Goal: Task Accomplishment & Management: Manage account settings

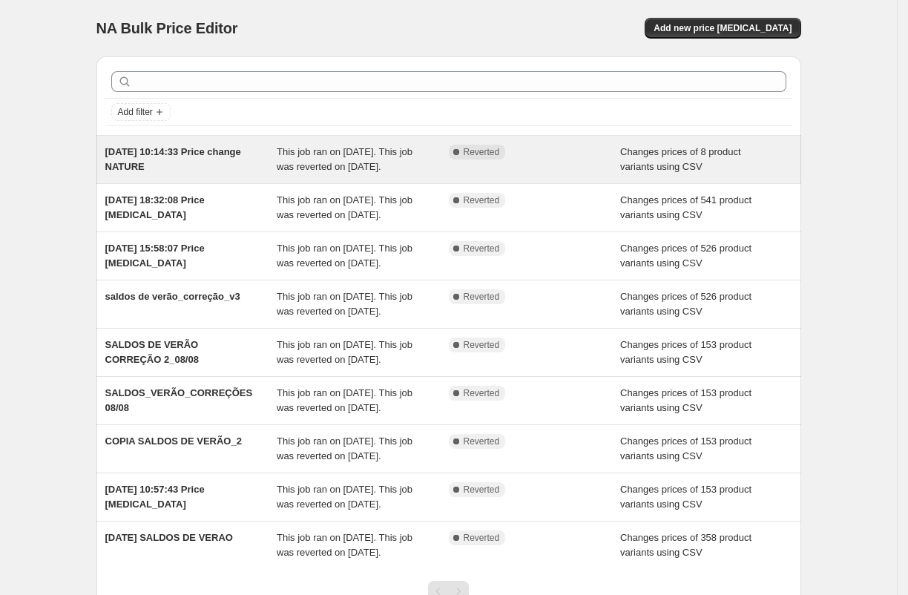
click at [182, 147] on span "[DATE] 10:14:33 Price change NATURE" at bounding box center [173, 159] width 136 height 26
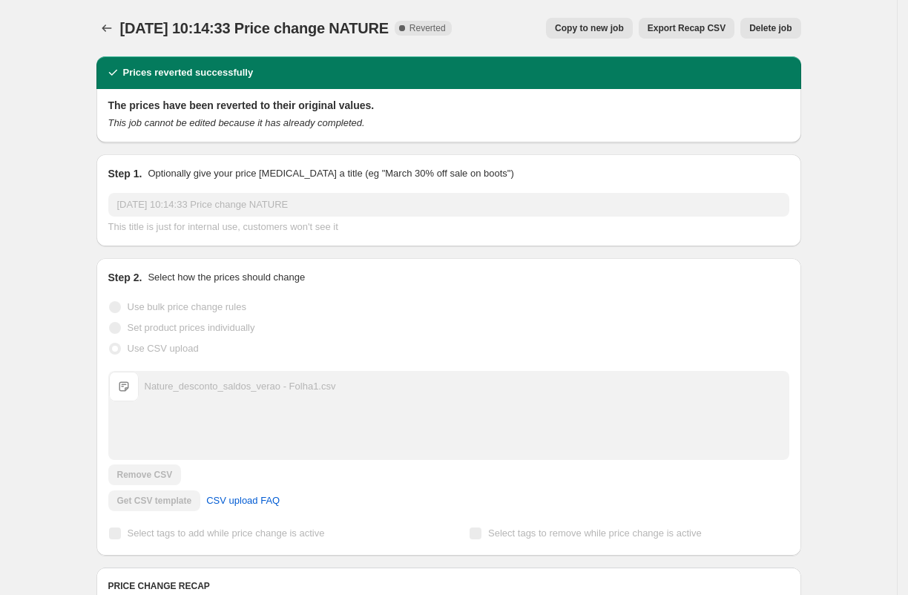
click at [770, 27] on span "Delete job" at bounding box center [770, 28] width 42 height 12
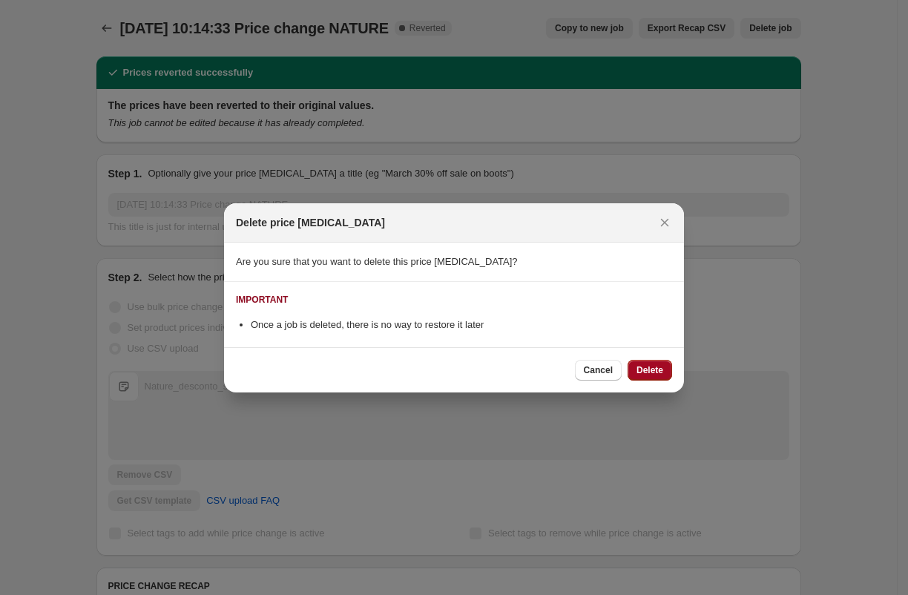
click at [647, 368] on span "Delete" at bounding box center [649, 370] width 27 height 12
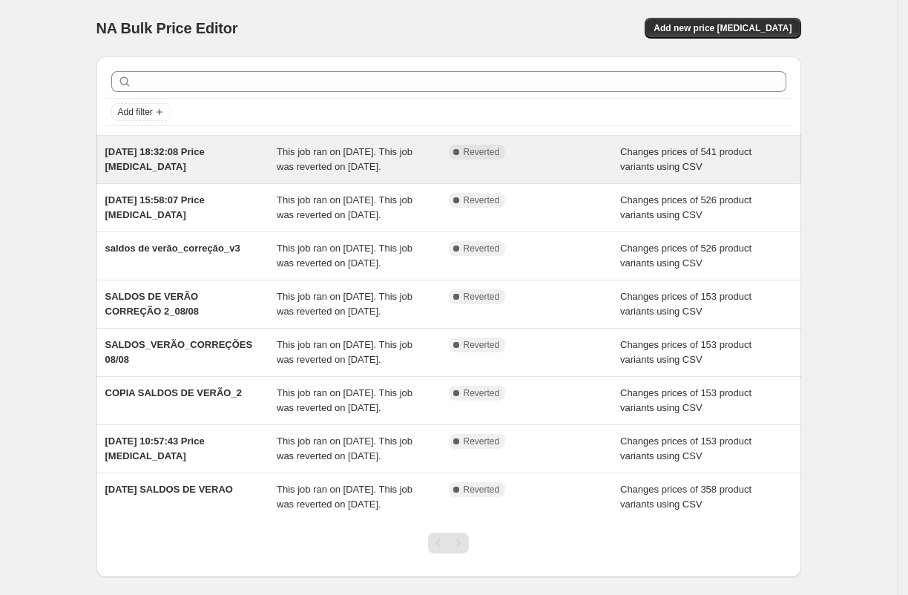
click at [157, 138] on div "[DATE] 18:32:08 Price [MEDICAL_DATA] This job ran on [DATE]. This job was rever…" at bounding box center [448, 159] width 705 height 47
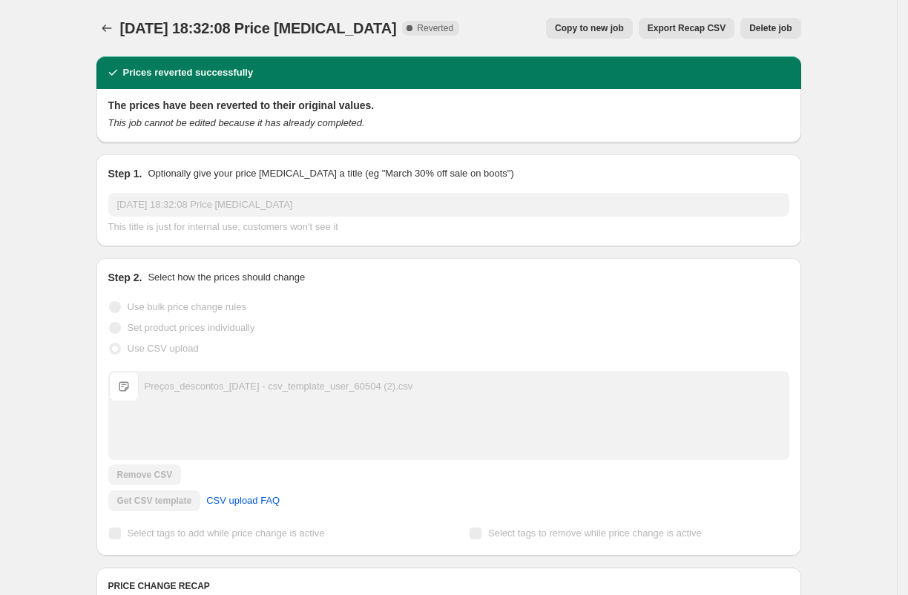
click at [781, 29] on span "Delete job" at bounding box center [770, 28] width 42 height 12
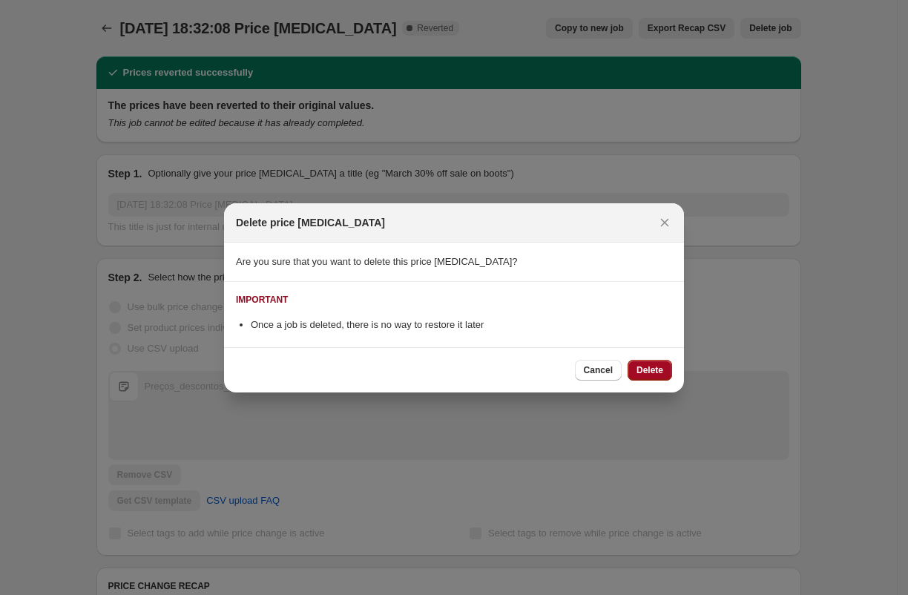
click at [653, 369] on span "Delete" at bounding box center [649, 370] width 27 height 12
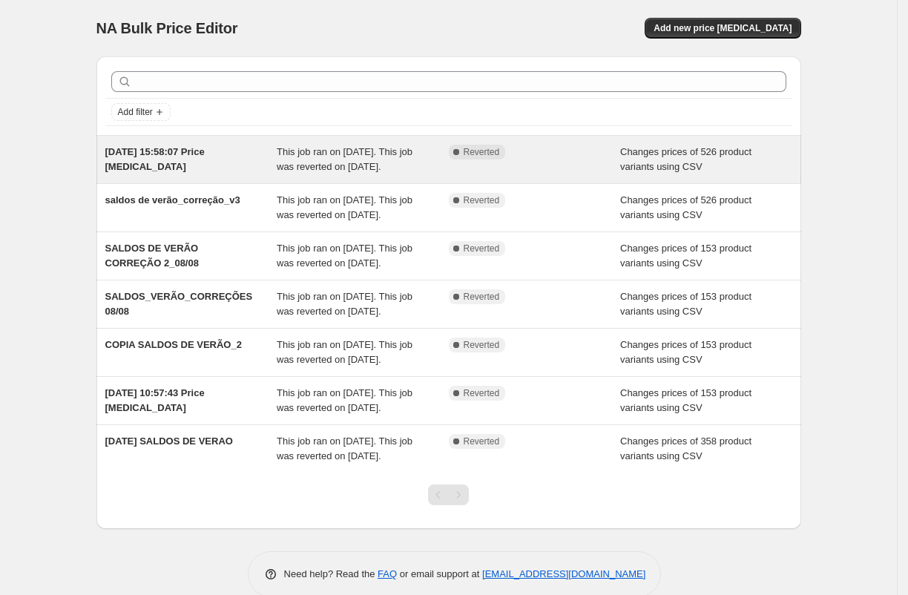
click at [161, 152] on span "[DATE] 15:58:07 Price [MEDICAL_DATA]" at bounding box center [154, 159] width 99 height 26
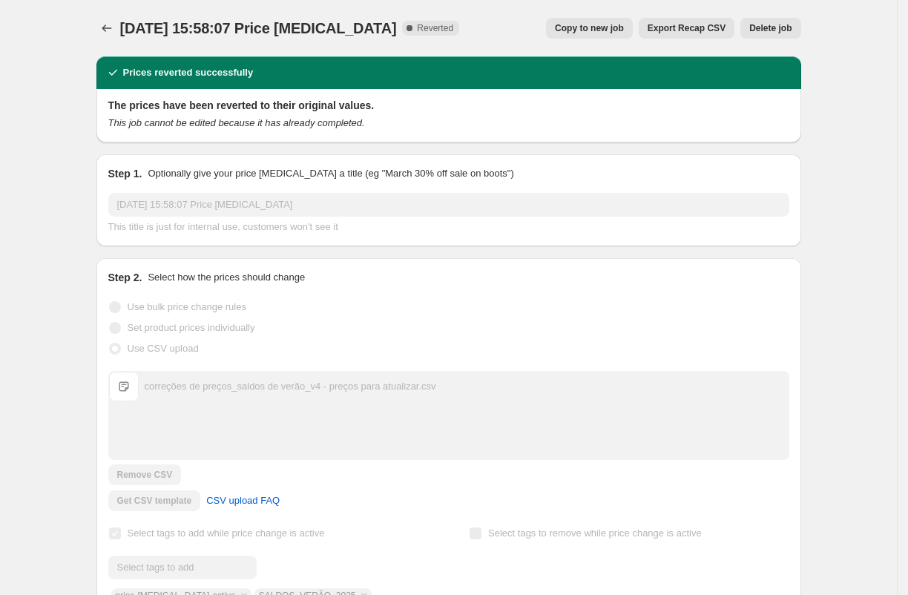
click at [774, 30] on span "Delete job" at bounding box center [770, 28] width 42 height 12
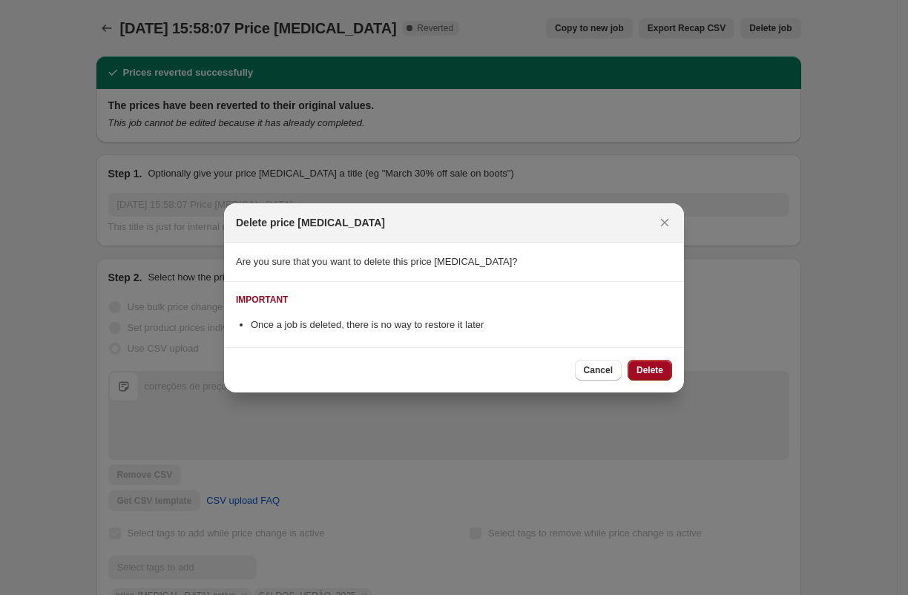
click at [649, 372] on span "Delete" at bounding box center [649, 370] width 27 height 12
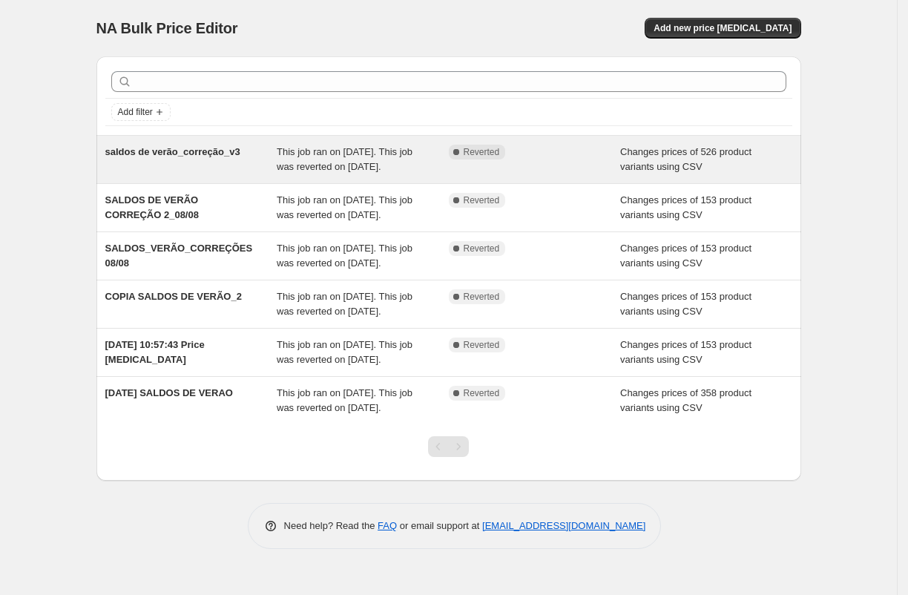
click at [149, 155] on span "saldos de verão_correção_v3" at bounding box center [172, 151] width 135 height 11
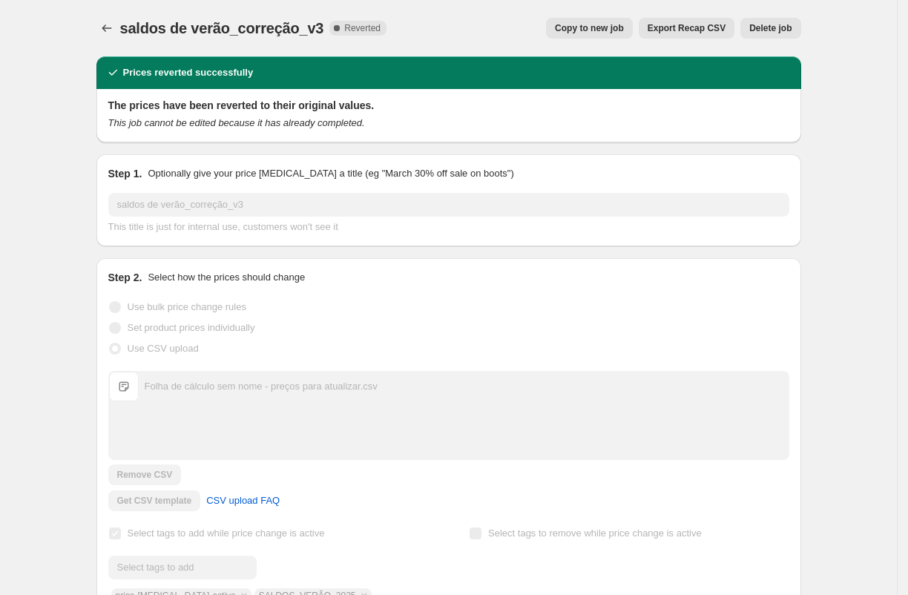
click at [782, 27] on span "Delete job" at bounding box center [770, 28] width 42 height 12
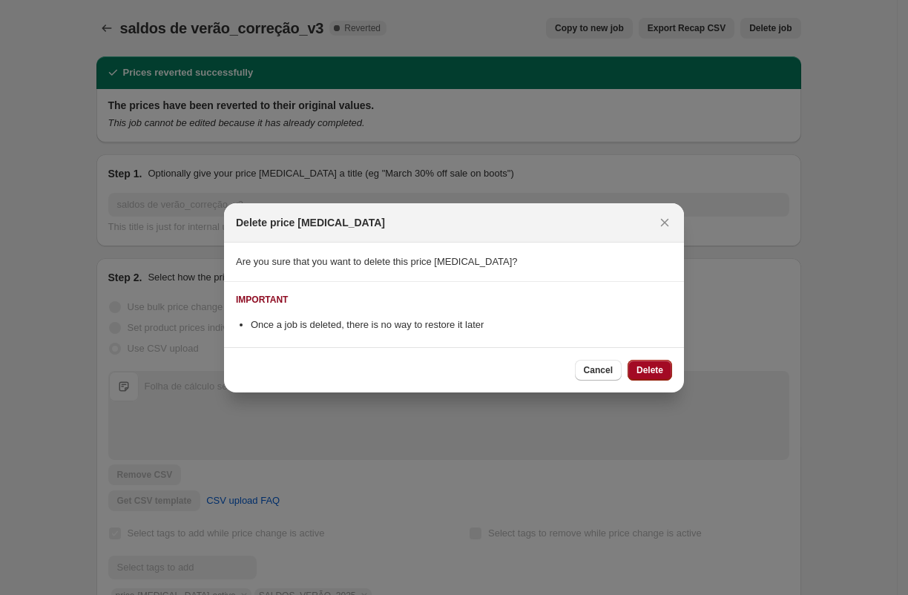
click at [642, 375] on button "Delete" at bounding box center [649, 370] width 44 height 21
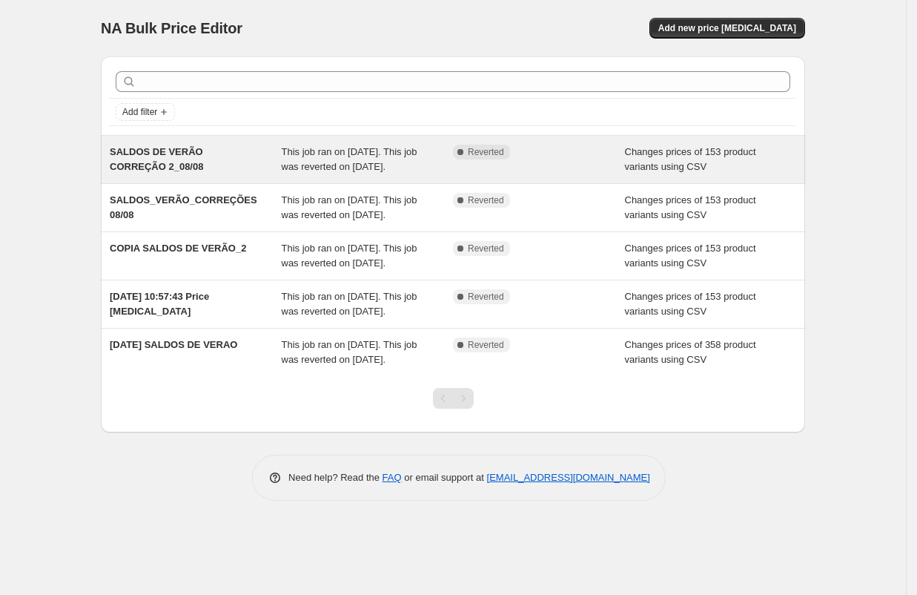
click at [191, 165] on div "SALDOS DE VERÃO CORREÇÃO 2_08/08" at bounding box center [196, 160] width 172 height 30
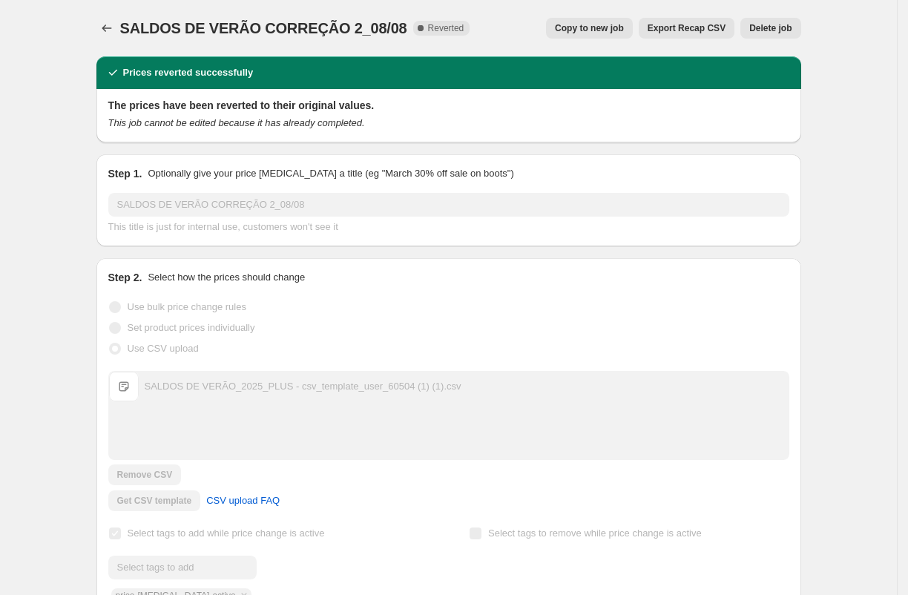
click at [778, 25] on span "Delete job" at bounding box center [770, 28] width 42 height 12
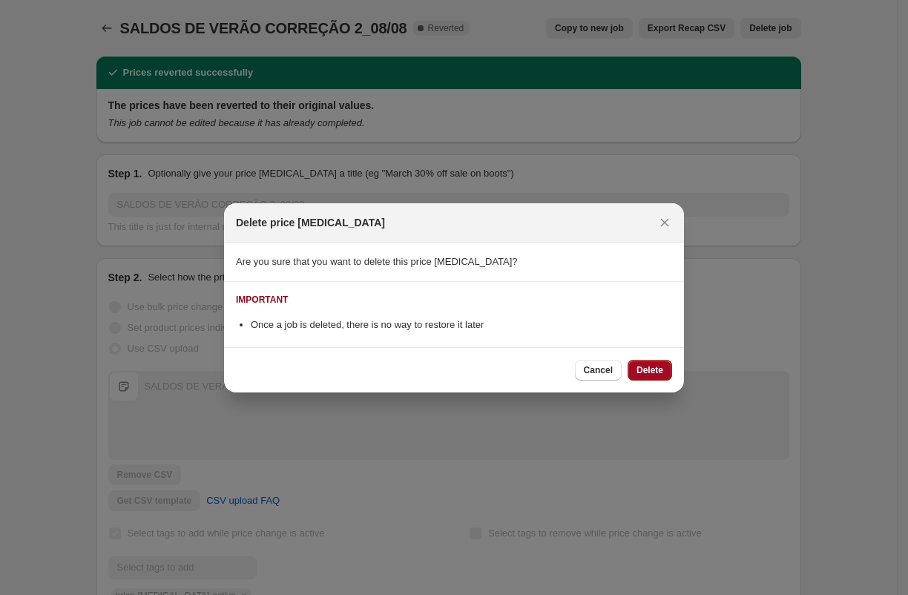
click at [658, 370] on span "Delete" at bounding box center [649, 370] width 27 height 12
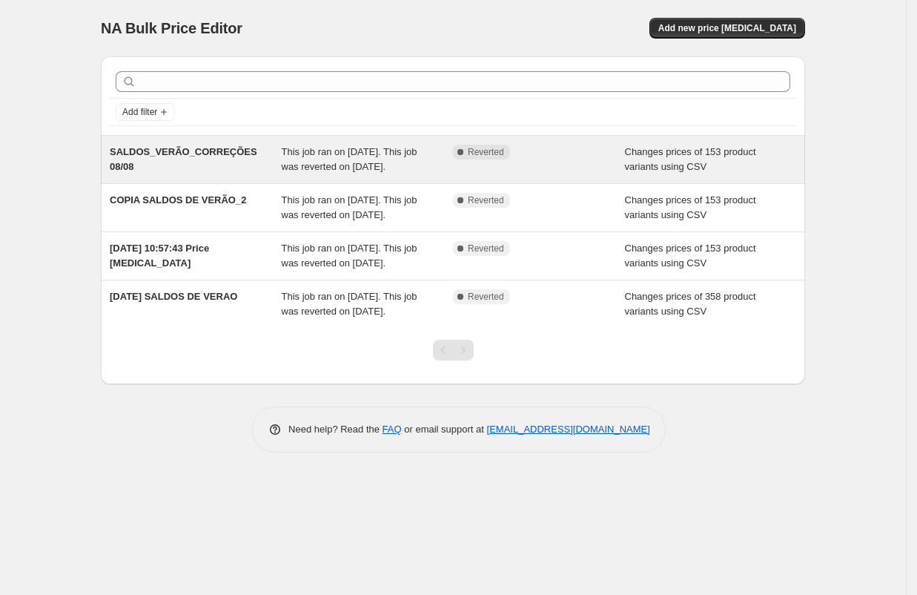
click at [175, 173] on div "SALDOS_VERÃO_CORREÇÕES 08/08" at bounding box center [196, 160] width 172 height 30
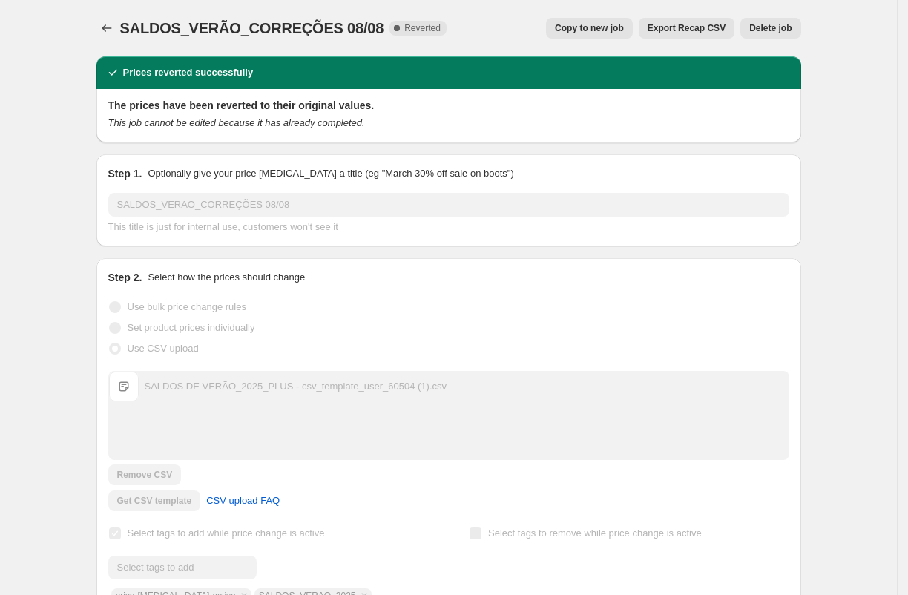
click at [779, 32] on span "Delete job" at bounding box center [770, 28] width 42 height 12
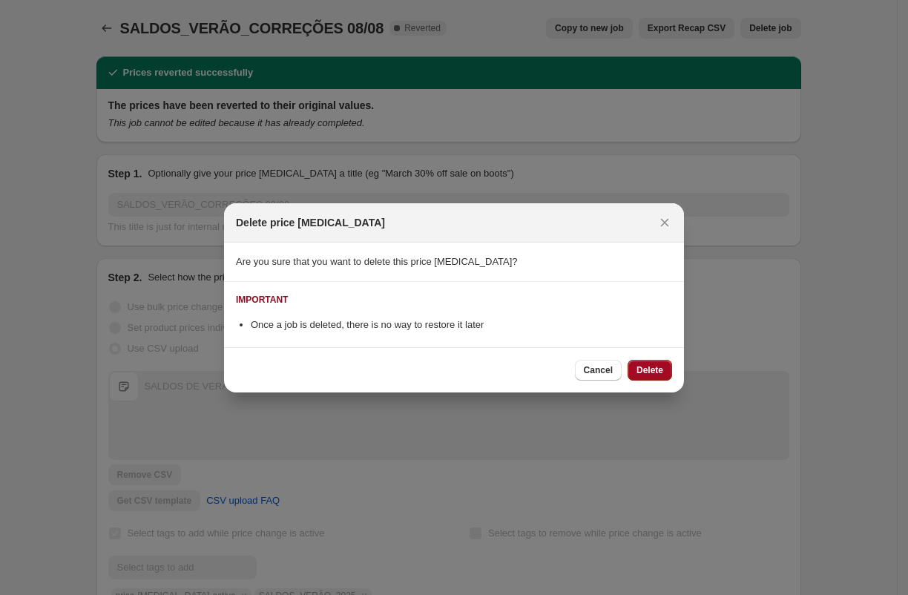
click at [649, 368] on span "Delete" at bounding box center [649, 370] width 27 height 12
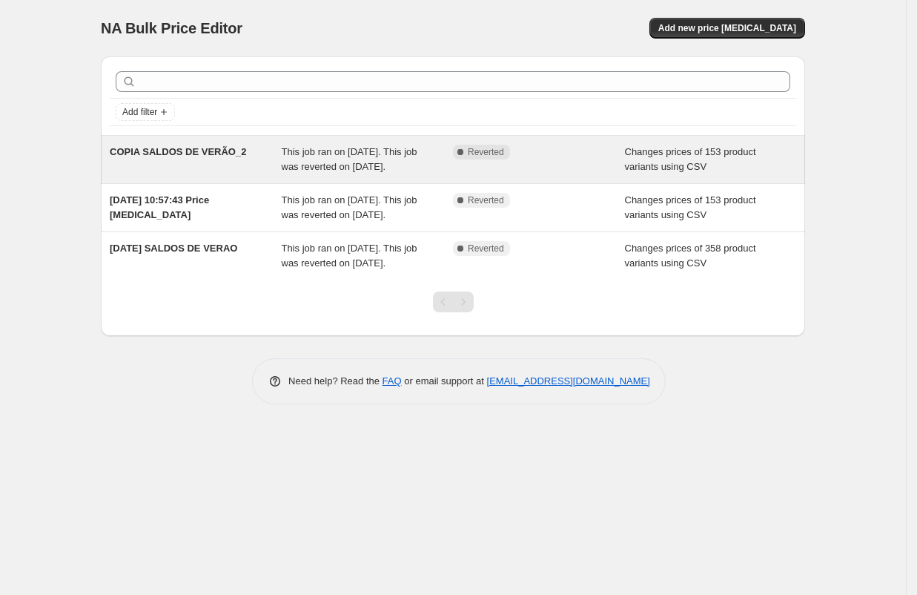
click at [189, 152] on span "COPIA SALDOS DE VERÃO_2" at bounding box center [178, 151] width 136 height 11
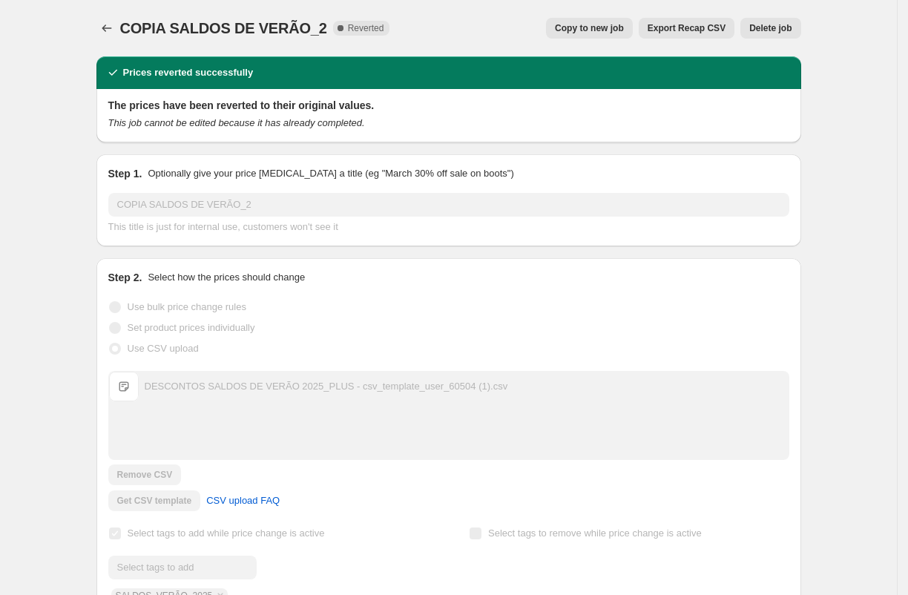
click at [779, 28] on span "Delete job" at bounding box center [770, 28] width 42 height 12
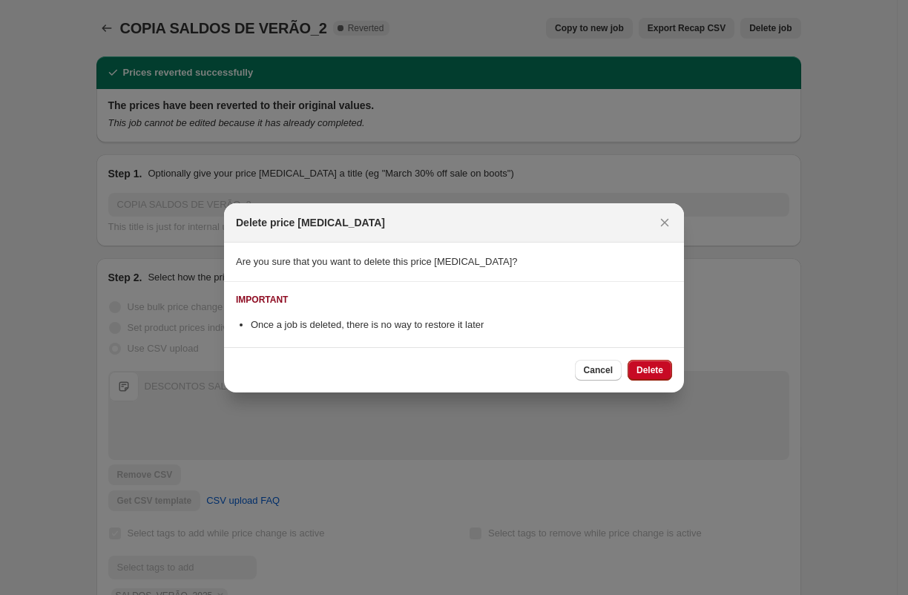
click at [639, 369] on span "Delete" at bounding box center [649, 370] width 27 height 12
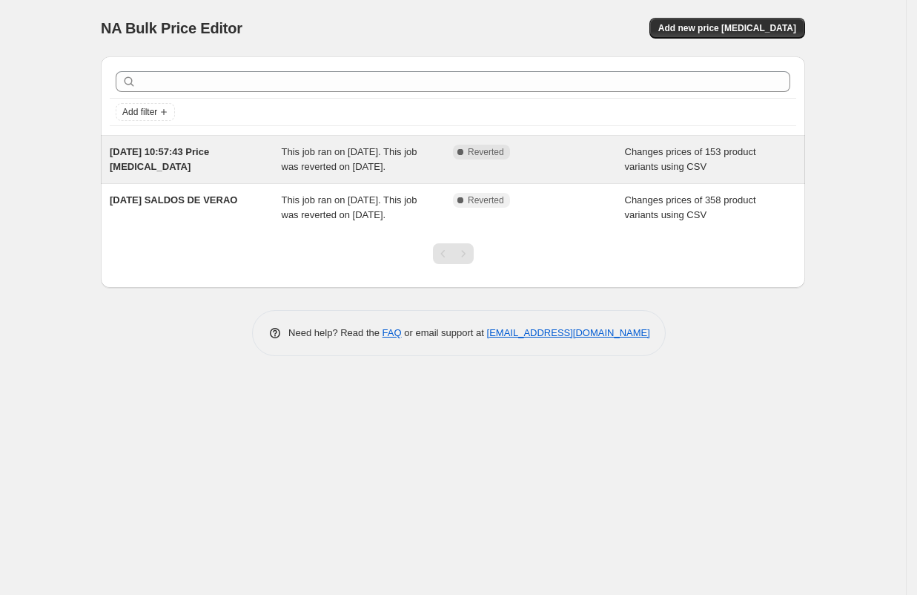
click at [186, 165] on div "[DATE] 10:57:43 Price [MEDICAL_DATA]" at bounding box center [196, 160] width 172 height 30
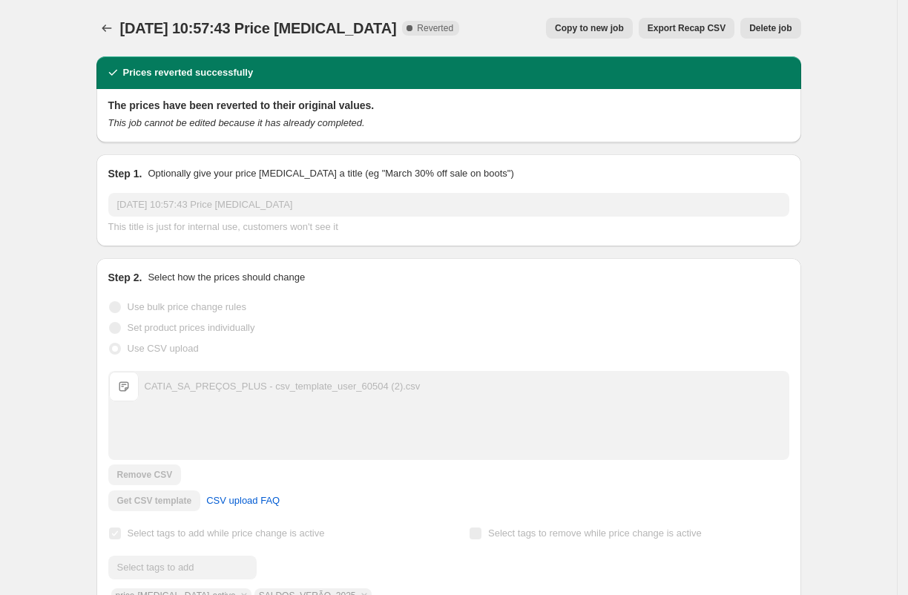
click at [785, 22] on button "Delete job" at bounding box center [770, 28] width 60 height 21
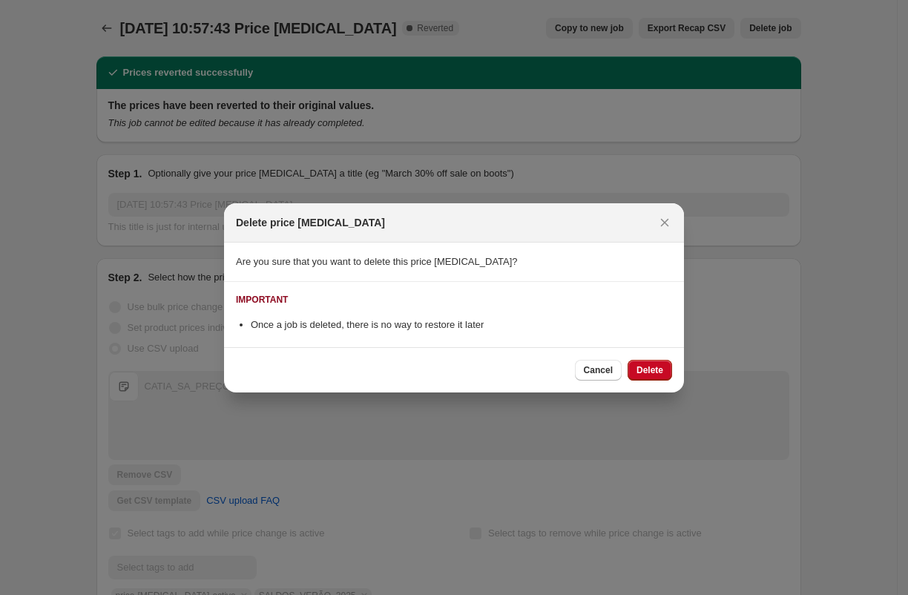
click at [640, 375] on span "Delete" at bounding box center [649, 370] width 27 height 12
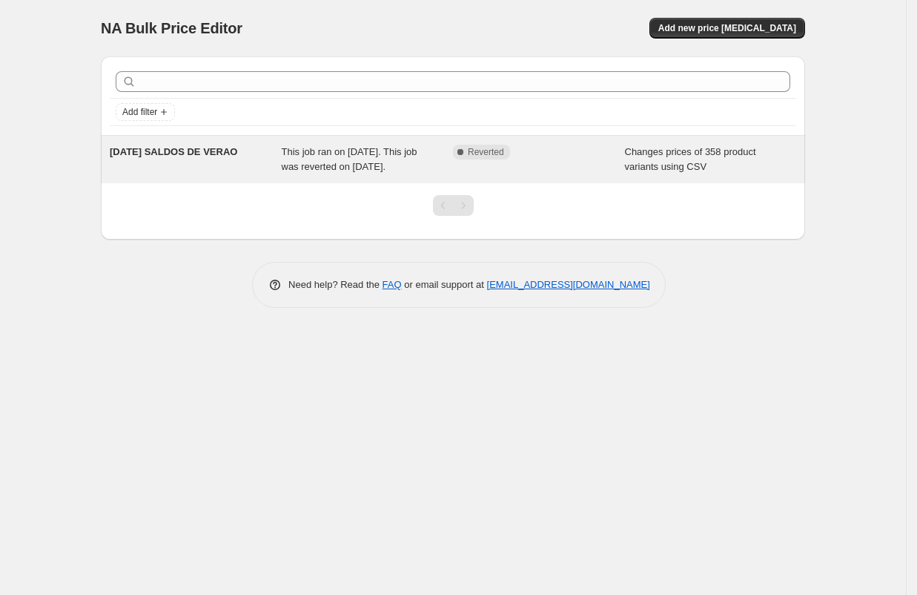
click at [204, 148] on span "[DATE] SALDOS DE VERAO" at bounding box center [174, 151] width 128 height 11
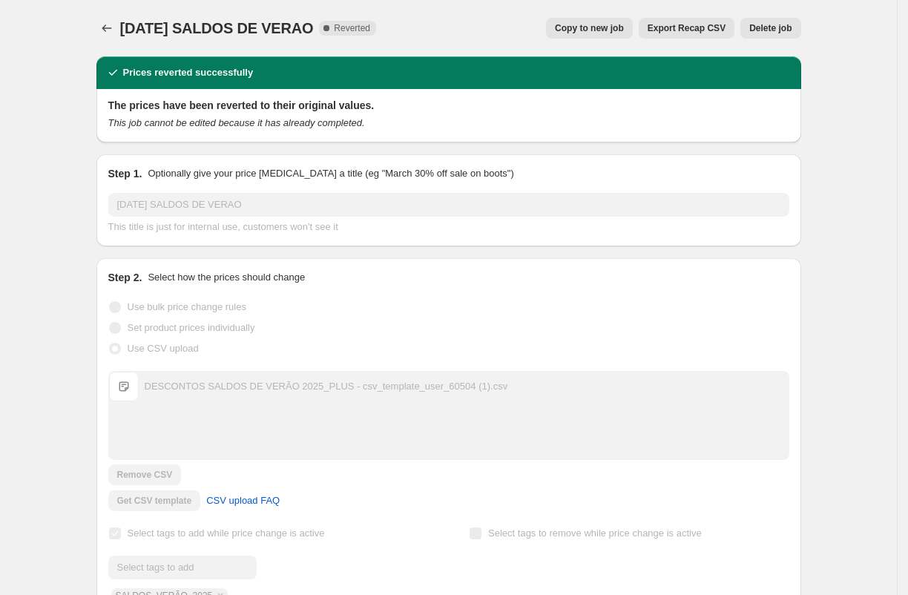
click at [782, 30] on span "Delete job" at bounding box center [770, 28] width 42 height 12
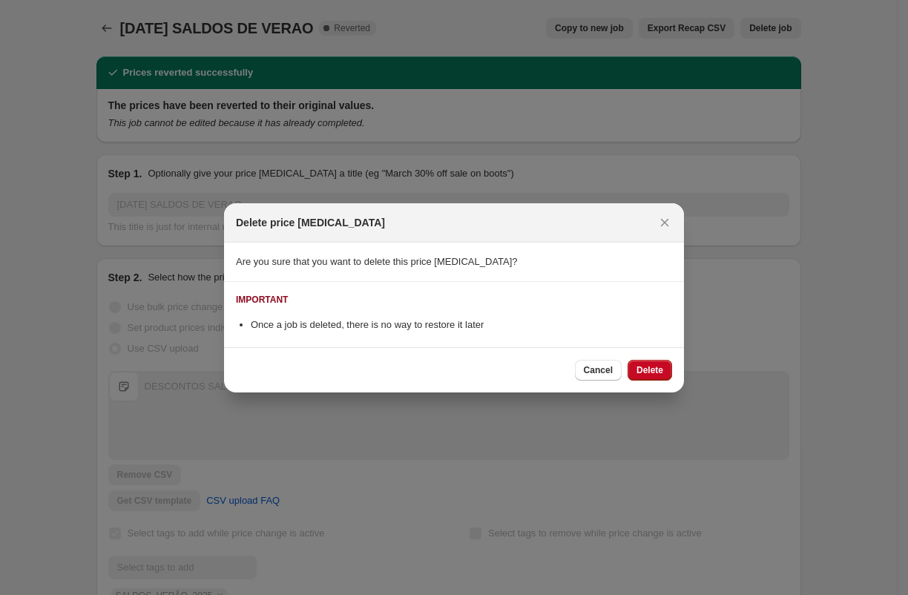
click at [642, 383] on div "Cancel Delete" at bounding box center [454, 369] width 460 height 45
click at [649, 367] on span "Delete" at bounding box center [649, 370] width 27 height 12
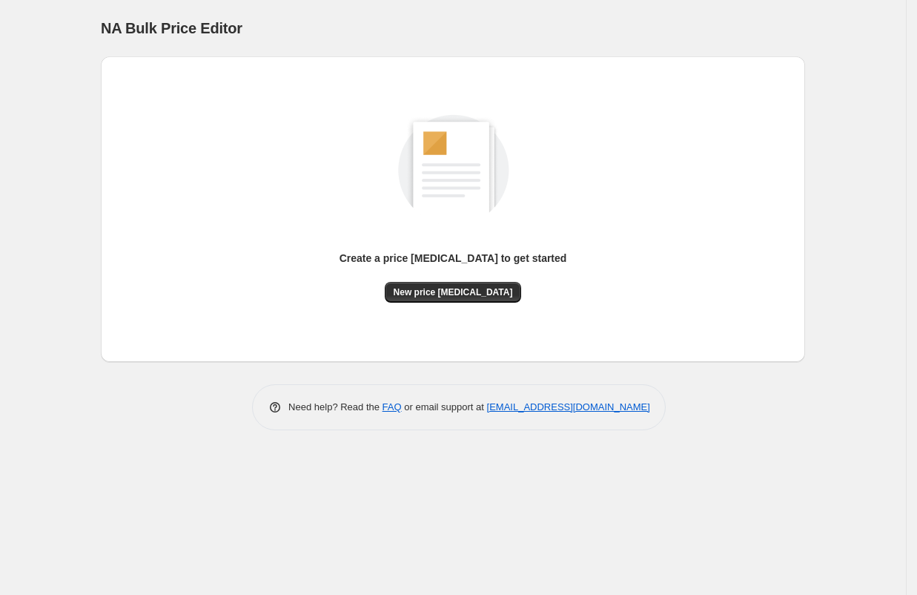
click at [844, 234] on div "NA Bulk Price Editor. This page is ready NA Bulk Price Editor Create a price [M…" at bounding box center [453, 297] width 906 height 595
click at [876, 273] on div "NA Bulk Price Editor. This page is ready NA Bulk Price Editor Create a price [M…" at bounding box center [453, 297] width 906 height 595
click at [22, 175] on div "NA Bulk Price Editor. This page is ready NA Bulk Price Editor Create a price [M…" at bounding box center [453, 297] width 906 height 595
